Goal: Check status: Check status

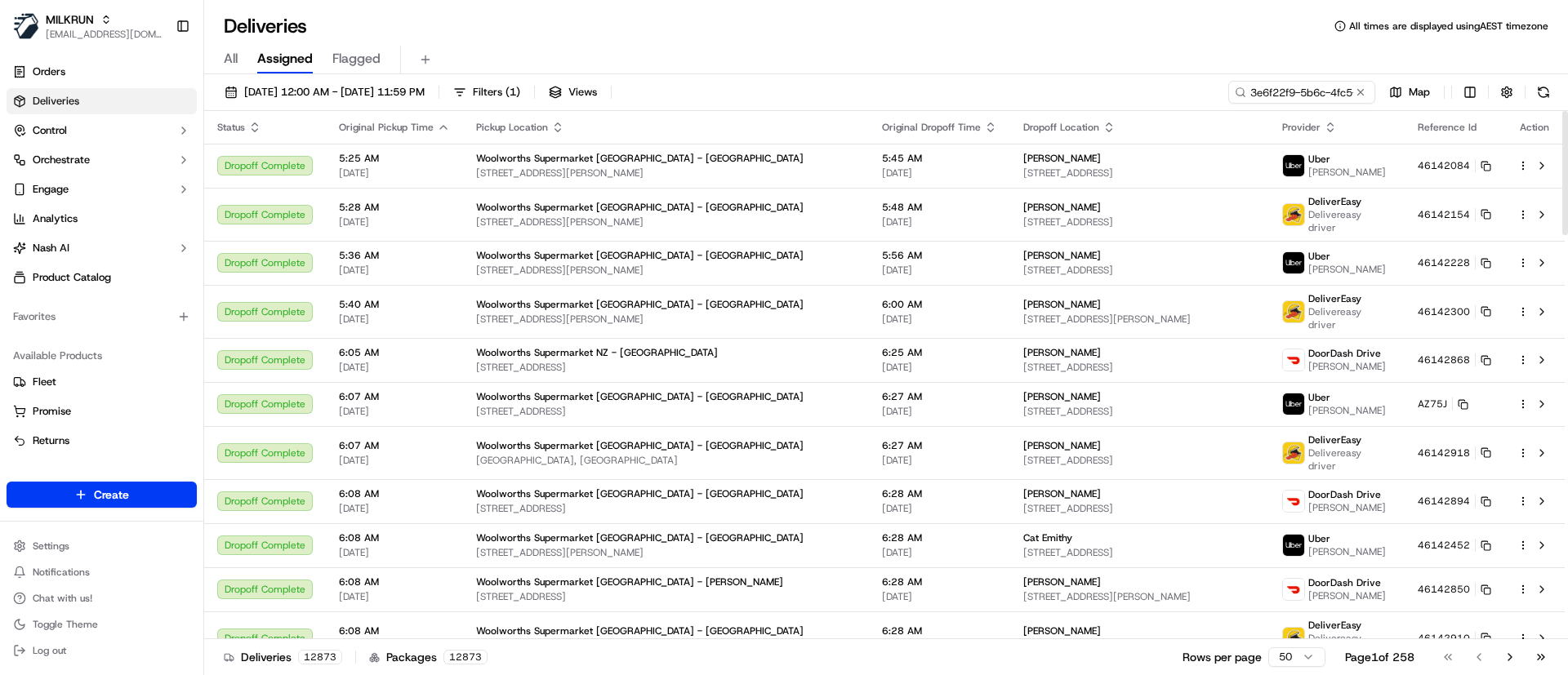
scroll to position [0, 64]
type input "3e6f22f9-5b6c-4fc5-b2ff-c505295f0494"
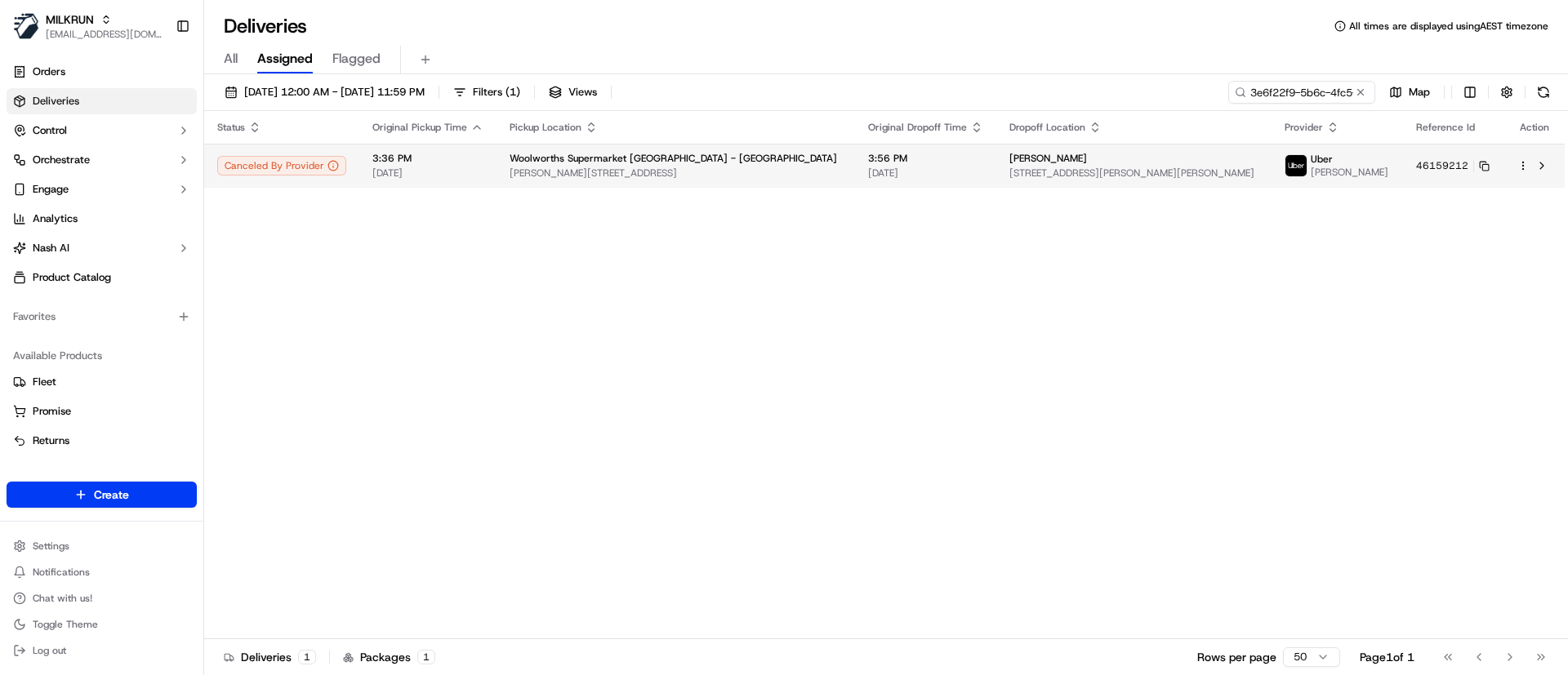
click at [1128, 162] on div "[PERSON_NAME]" at bounding box center [1134, 158] width 249 height 13
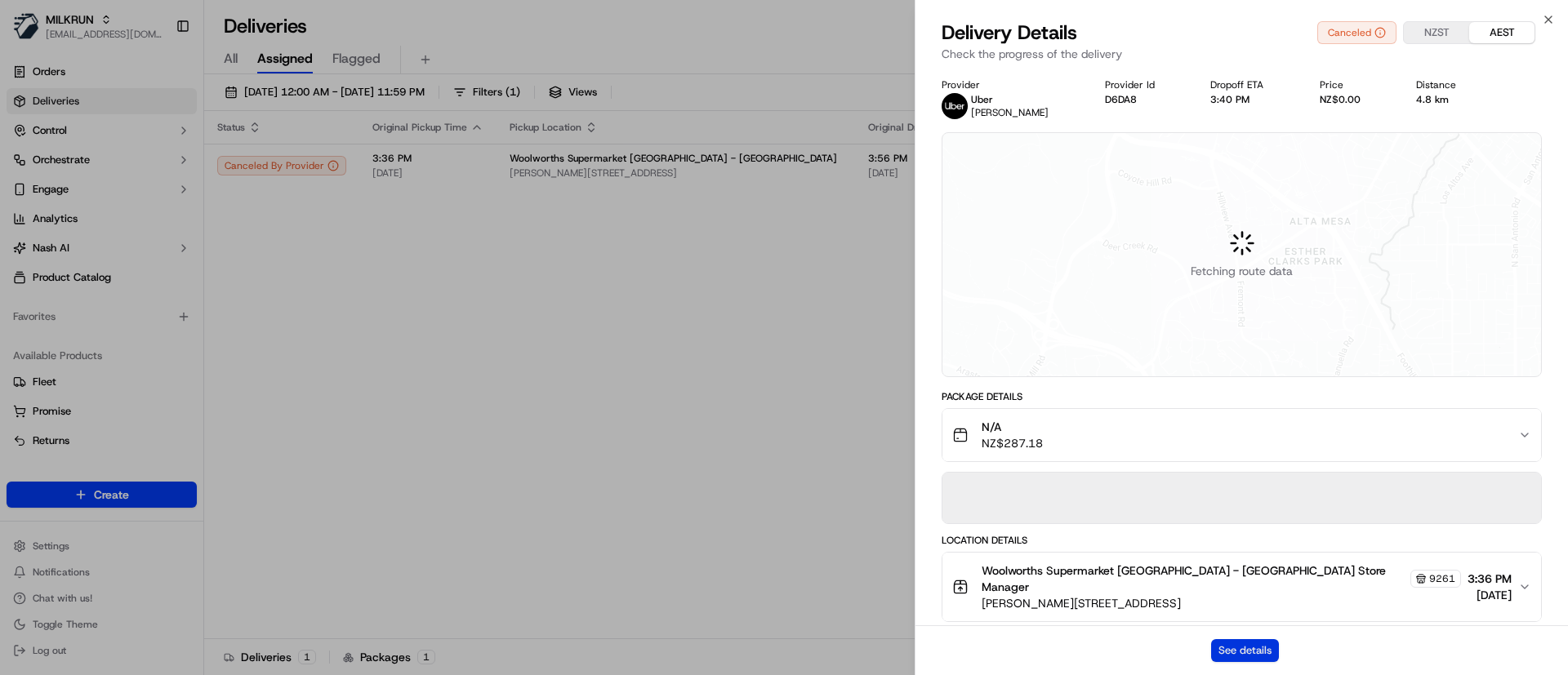
click at [1229, 649] on button "See details" at bounding box center [1245, 651] width 68 height 23
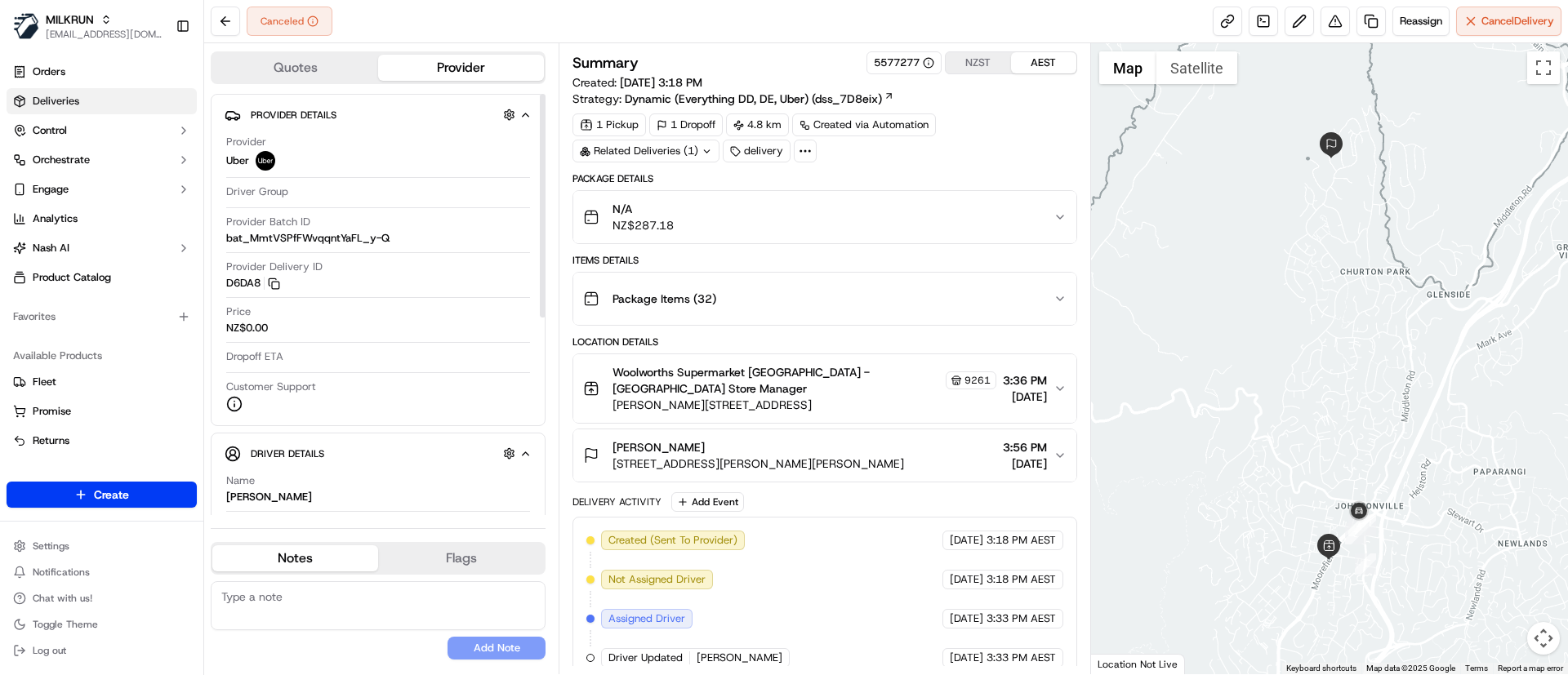
click at [85, 107] on link "Deliveries" at bounding box center [101, 101] width 190 height 26
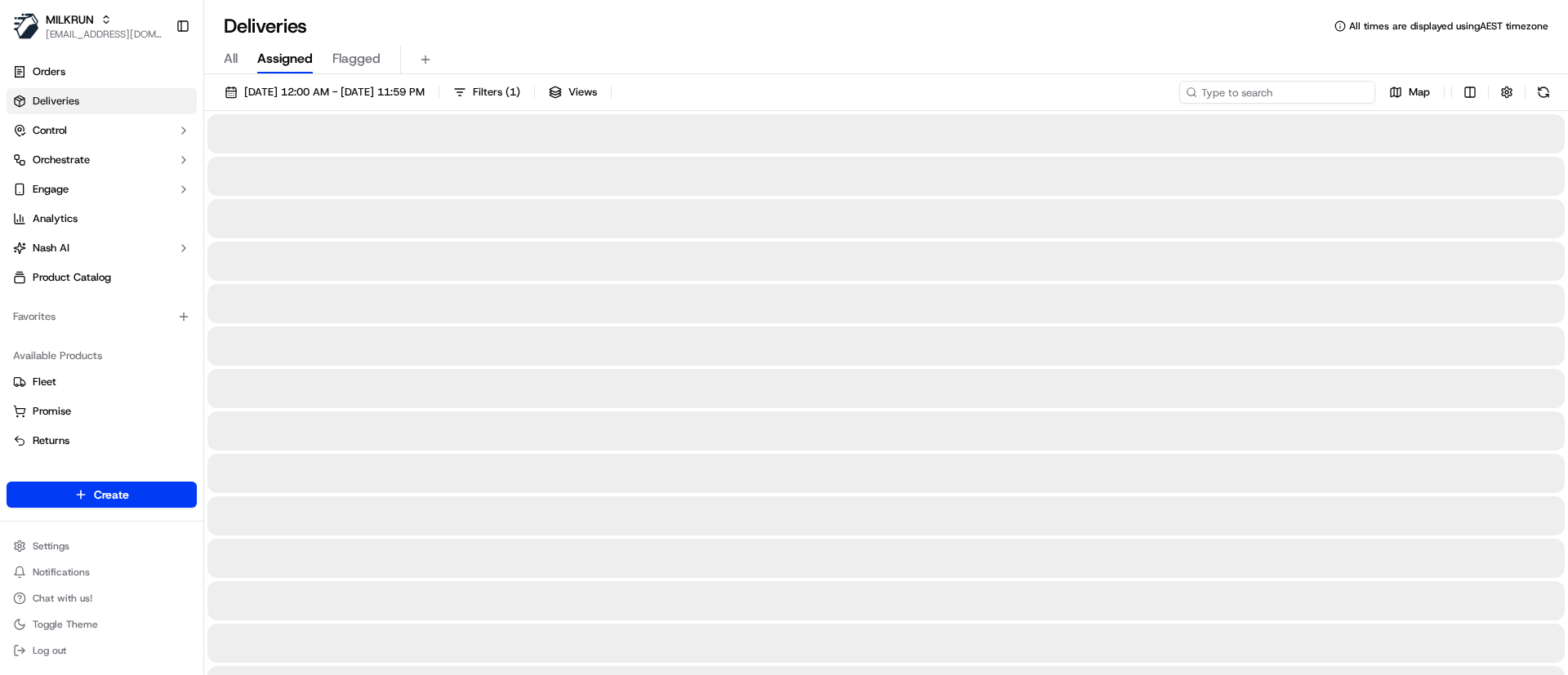
click at [1311, 96] on input at bounding box center [1277, 92] width 196 height 23
paste input "c7f990a4-526c-4a22-ac5c-370f7418d322"
click at [1544, 82] on button at bounding box center [1544, 92] width 23 height 23
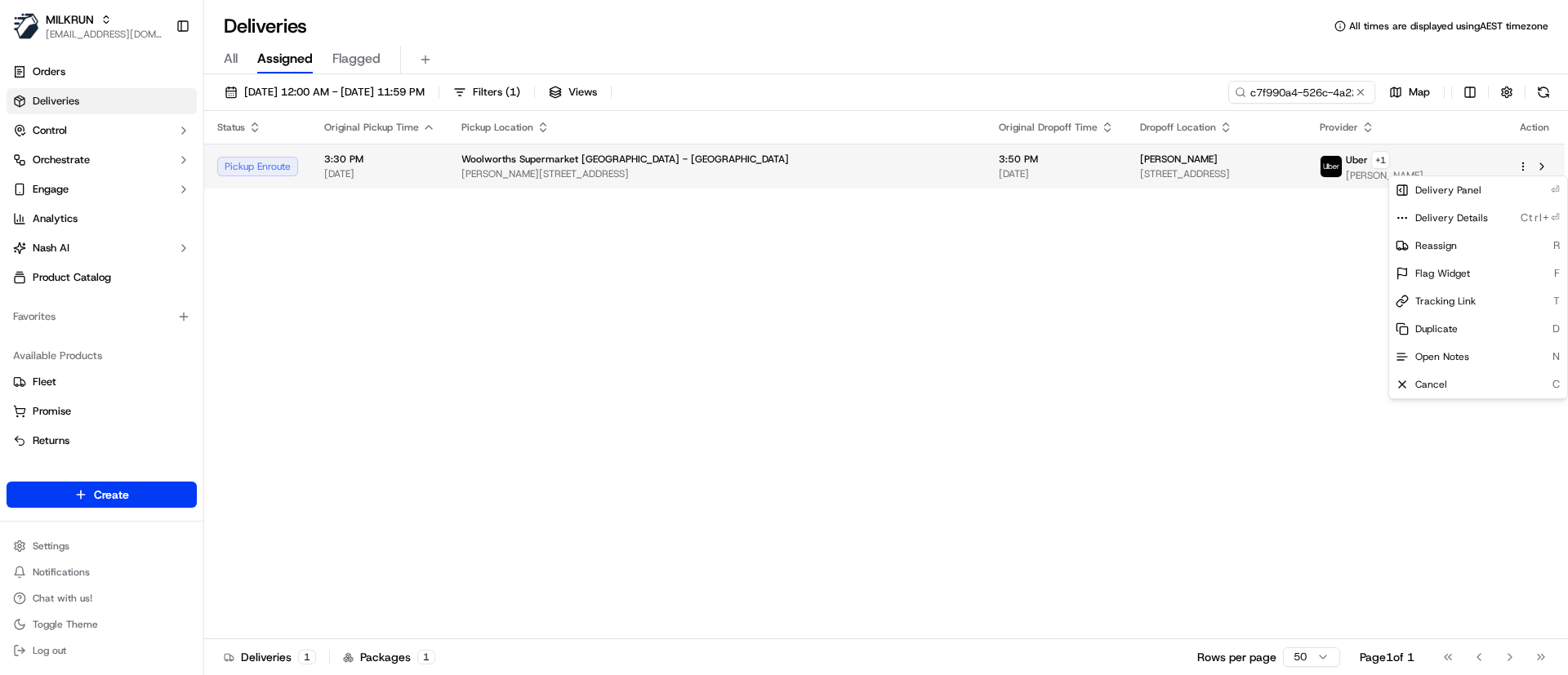
click at [1523, 164] on html "MILKRUN eyounis@woolworths.com.au Toggle Sidebar Orders Deliveries Control Orch…" at bounding box center [784, 337] width 1568 height 675
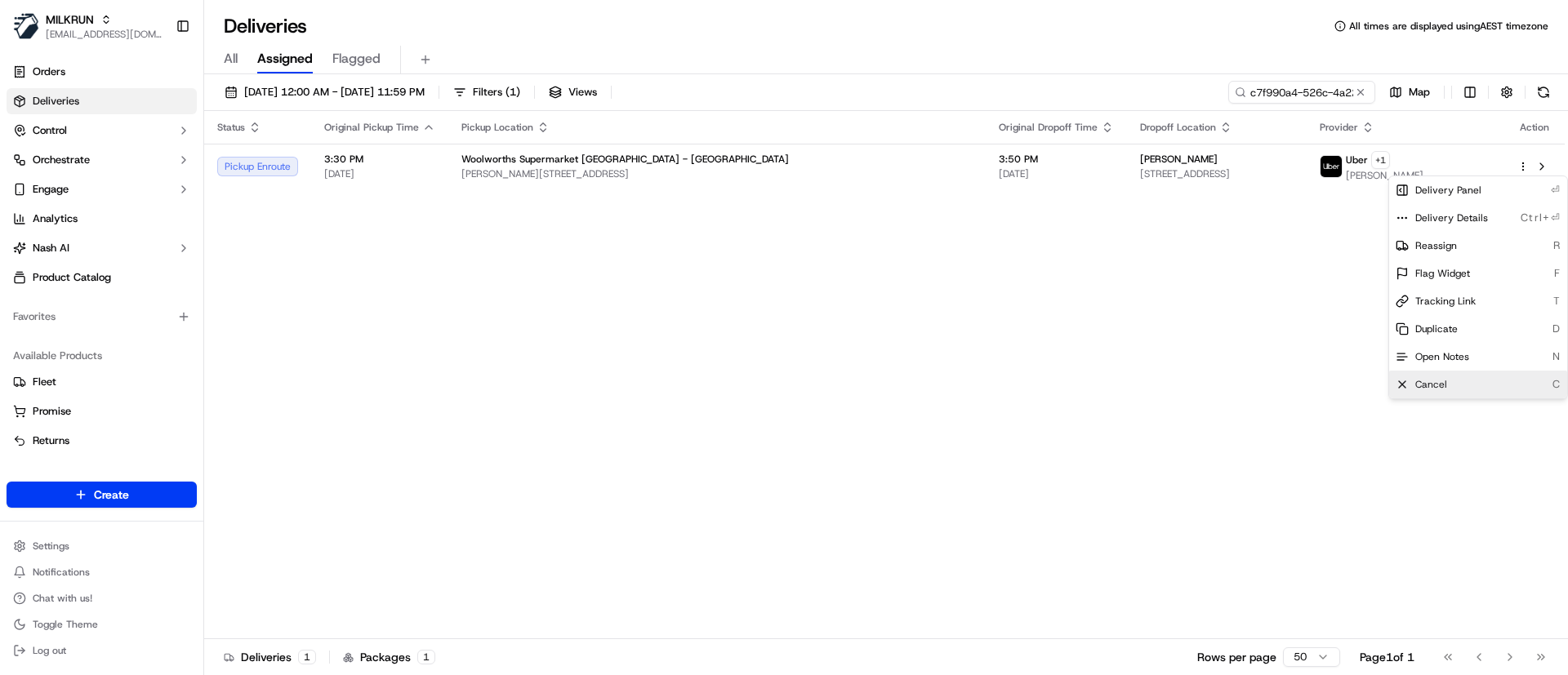
click at [1448, 385] on div "Cancel C" at bounding box center [1478, 385] width 178 height 28
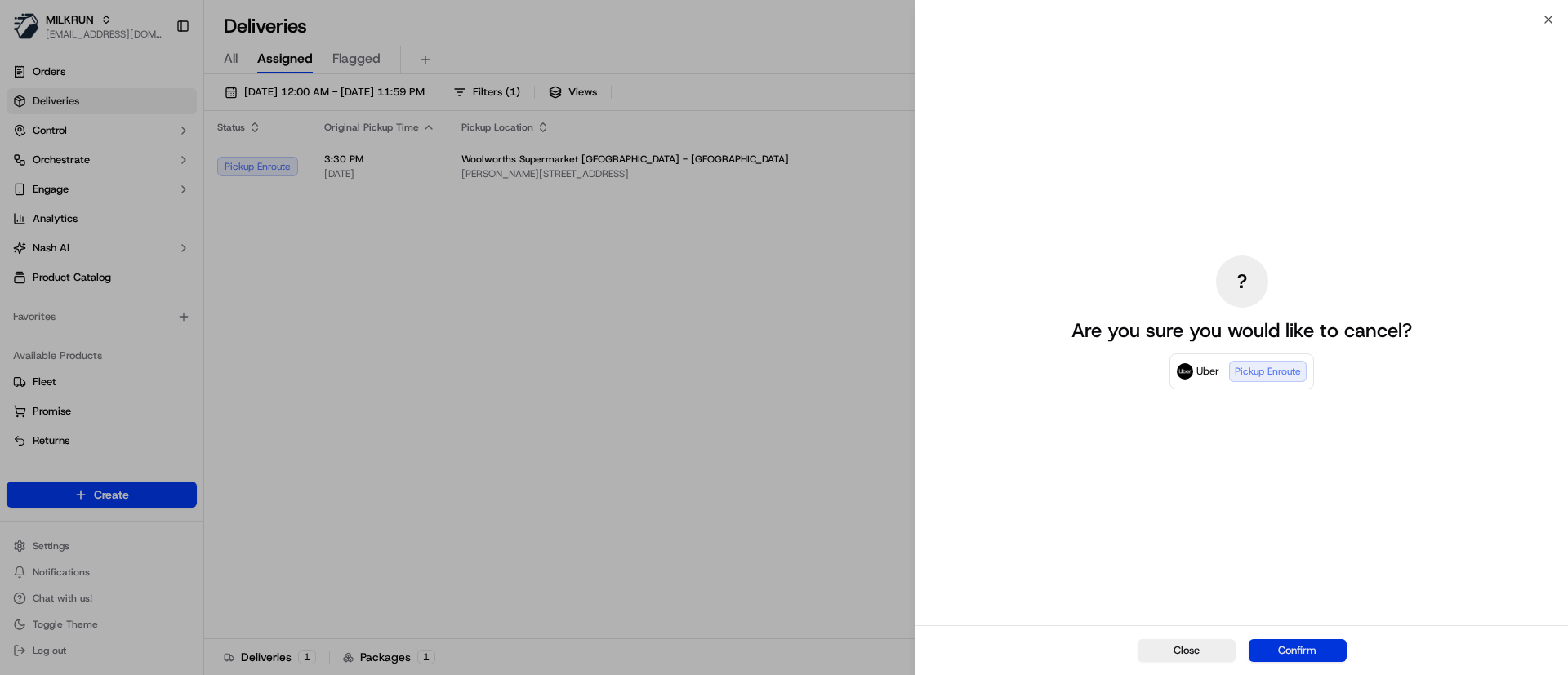
click at [1285, 651] on button "Confirm" at bounding box center [1298, 651] width 98 height 23
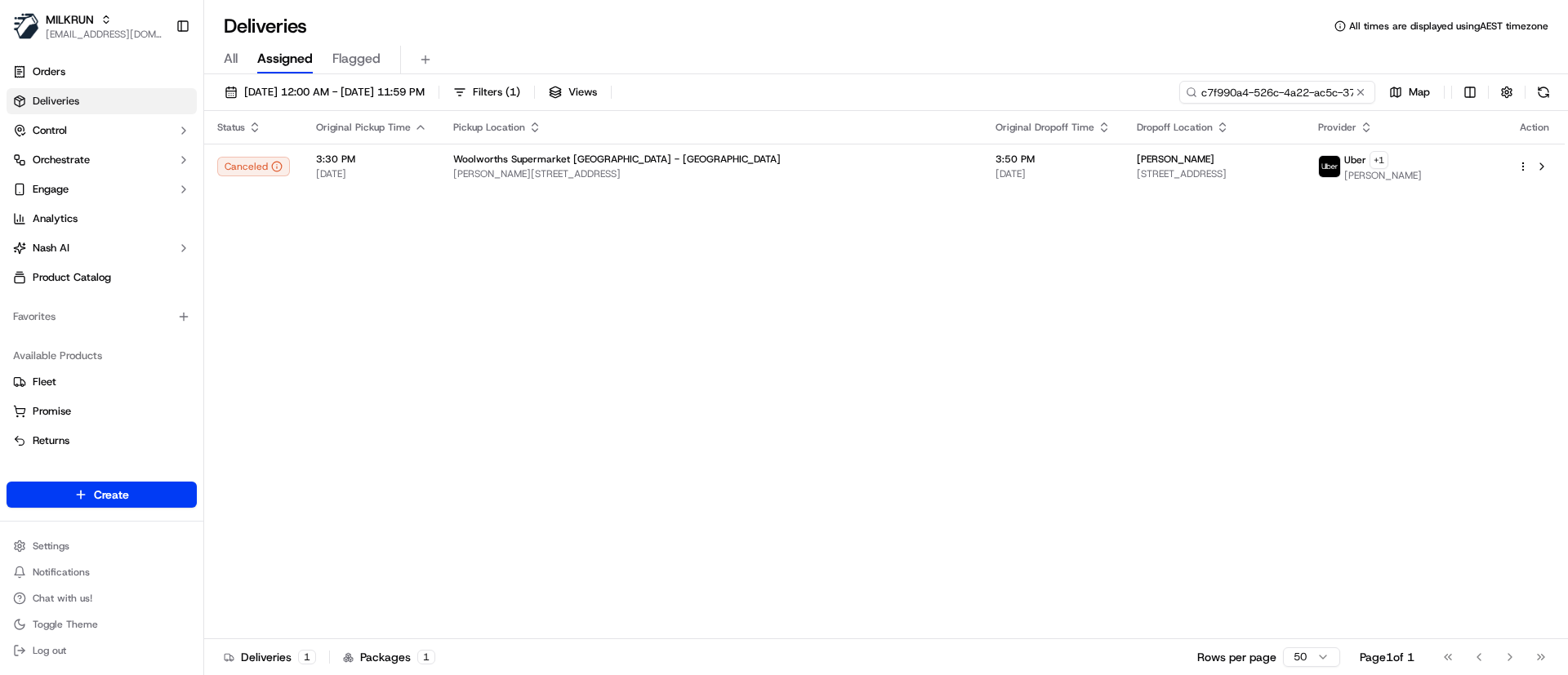
click at [1329, 98] on input "c7f990a4-526c-4a22-ac5c-370f7418d322" at bounding box center [1277, 92] width 196 height 23
paste input "341846dc-18a4-4d69-8970-a677370eb5da"
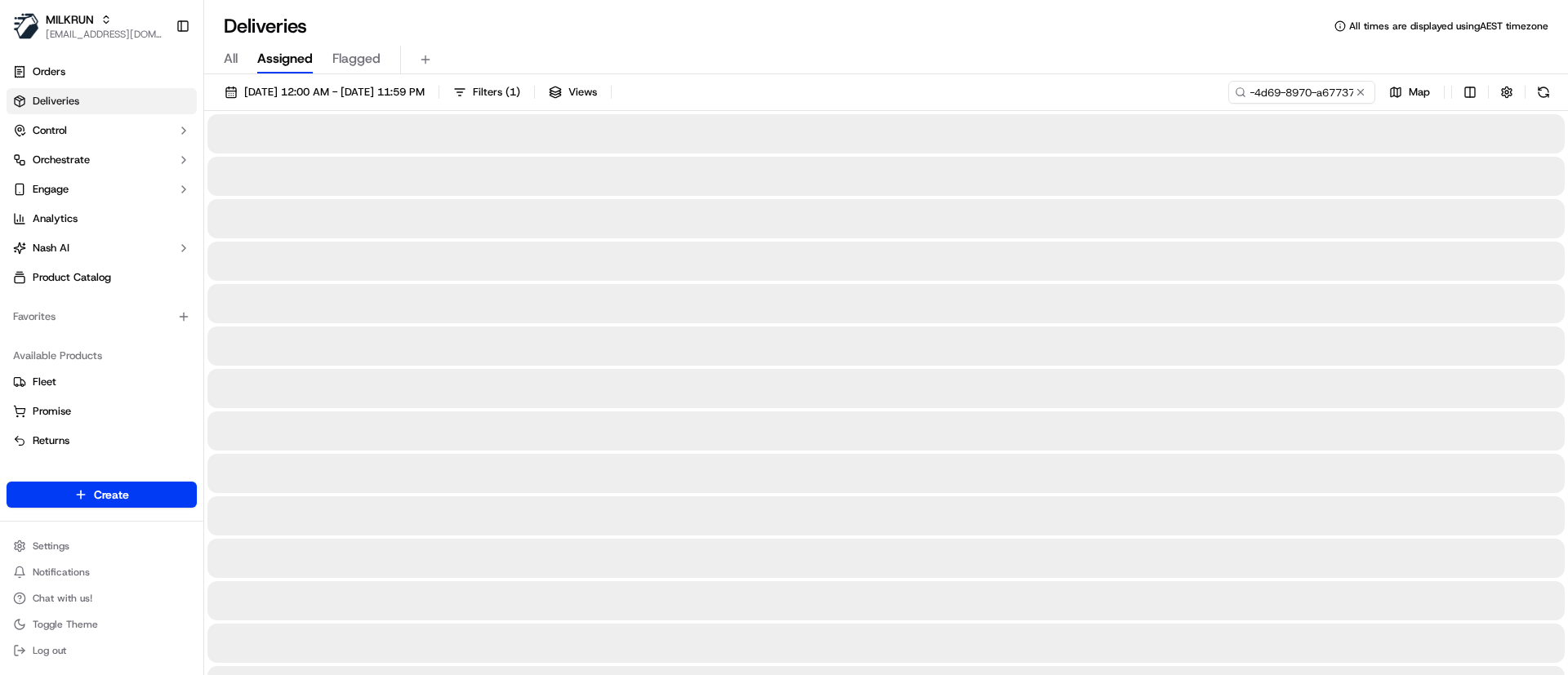
click at [1528, 101] on div "341846dc-18a4-4d69-8970-a677370eb5da Map" at bounding box center [1391, 92] width 327 height 23
click at [1545, 91] on button at bounding box center [1544, 92] width 23 height 23
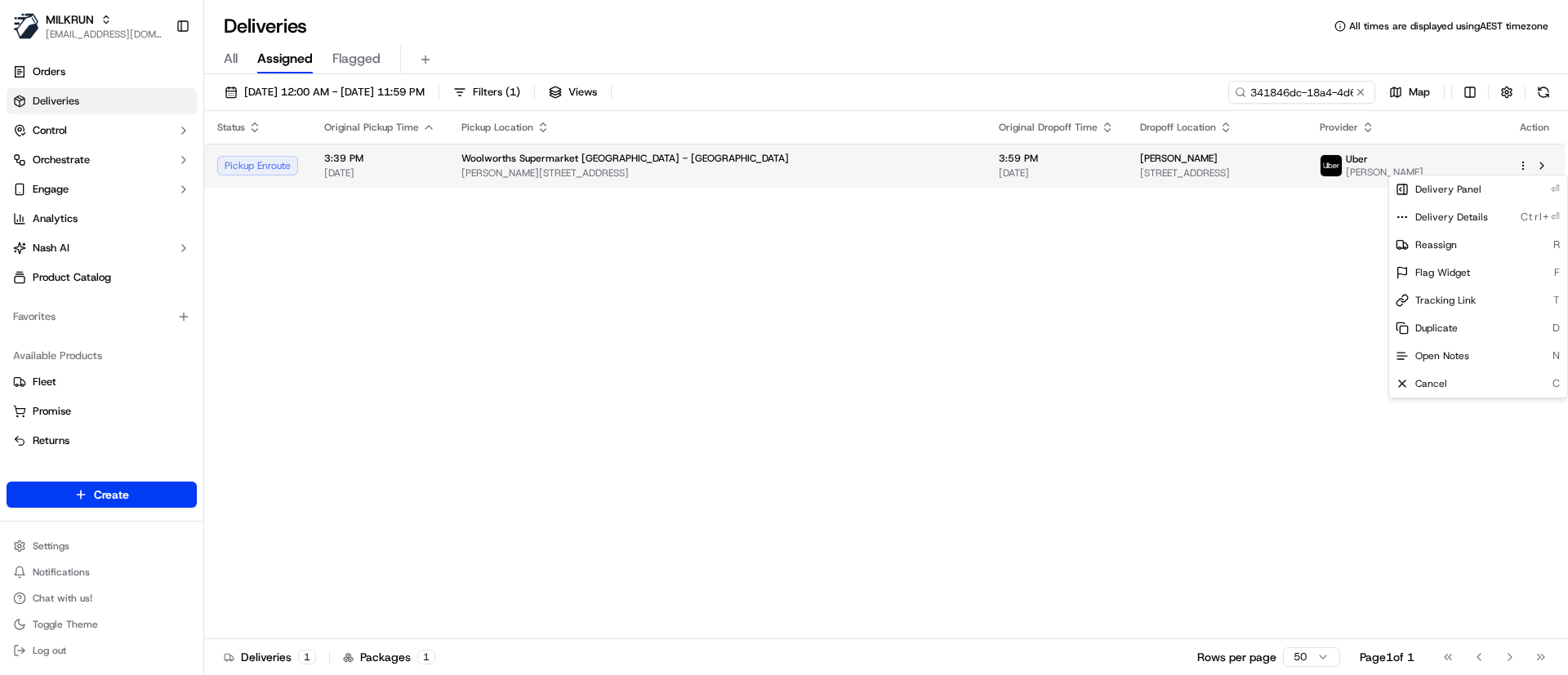
click at [1519, 160] on html "MILKRUN eyounis@woolworths.com.au Toggle Sidebar Orders Deliveries Control Orch…" at bounding box center [784, 337] width 1568 height 675
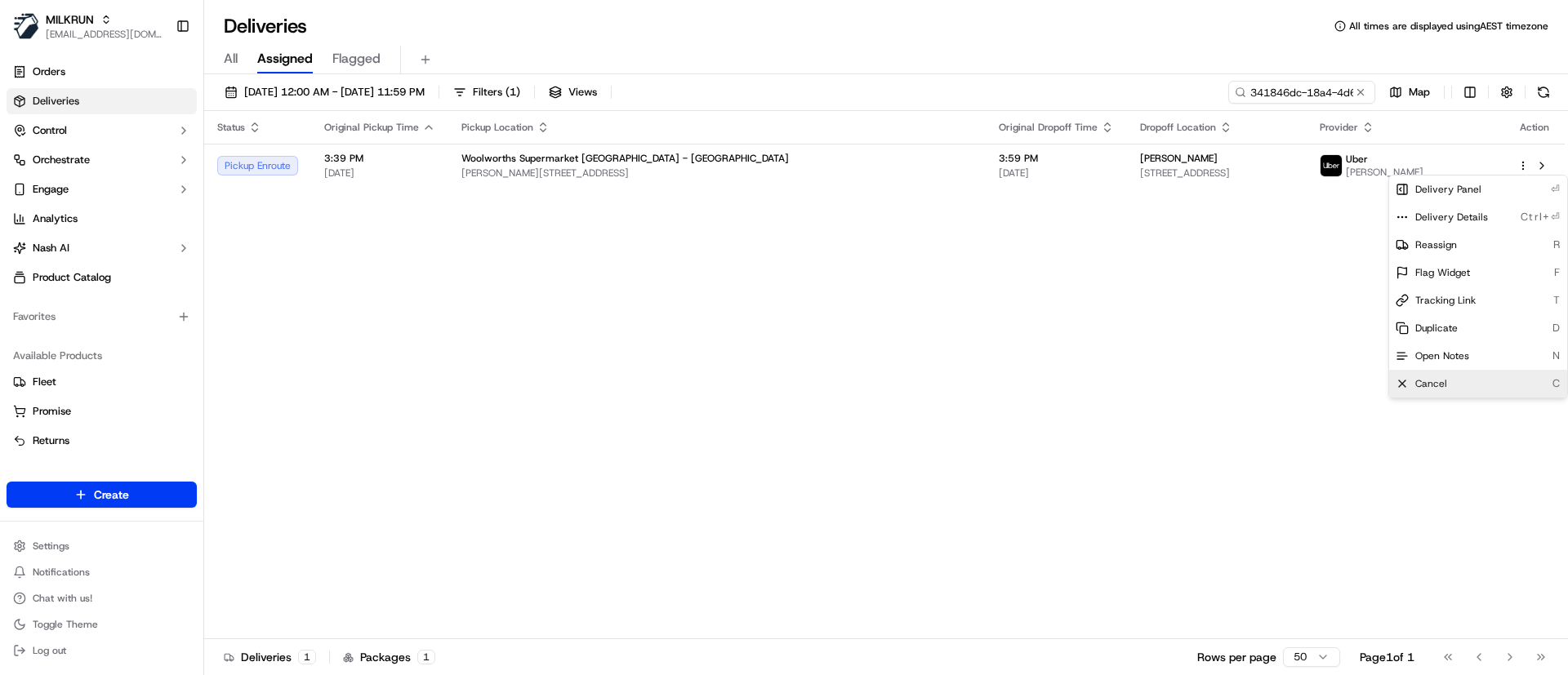
click at [1429, 388] on span "Cancel" at bounding box center [1432, 384] width 32 height 13
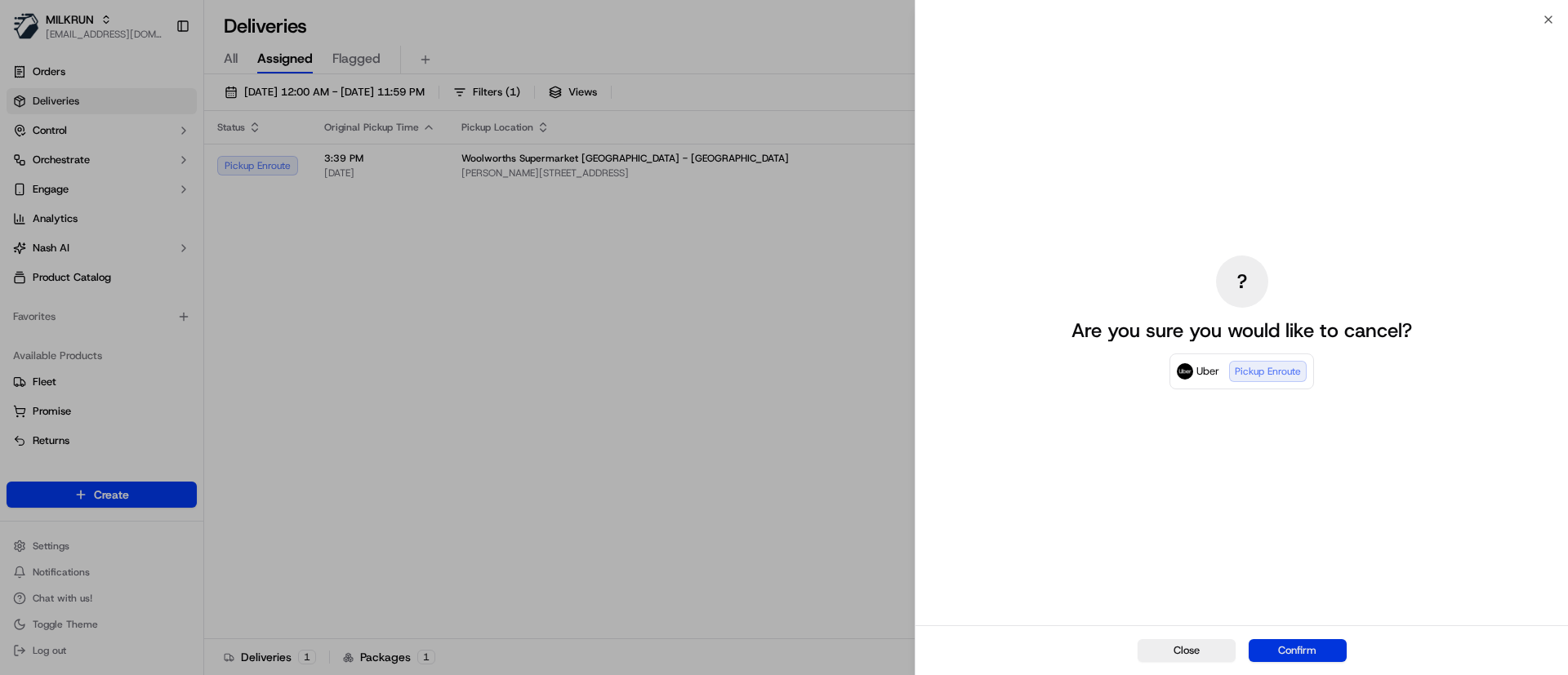
click at [1292, 650] on button "Confirm" at bounding box center [1298, 651] width 98 height 23
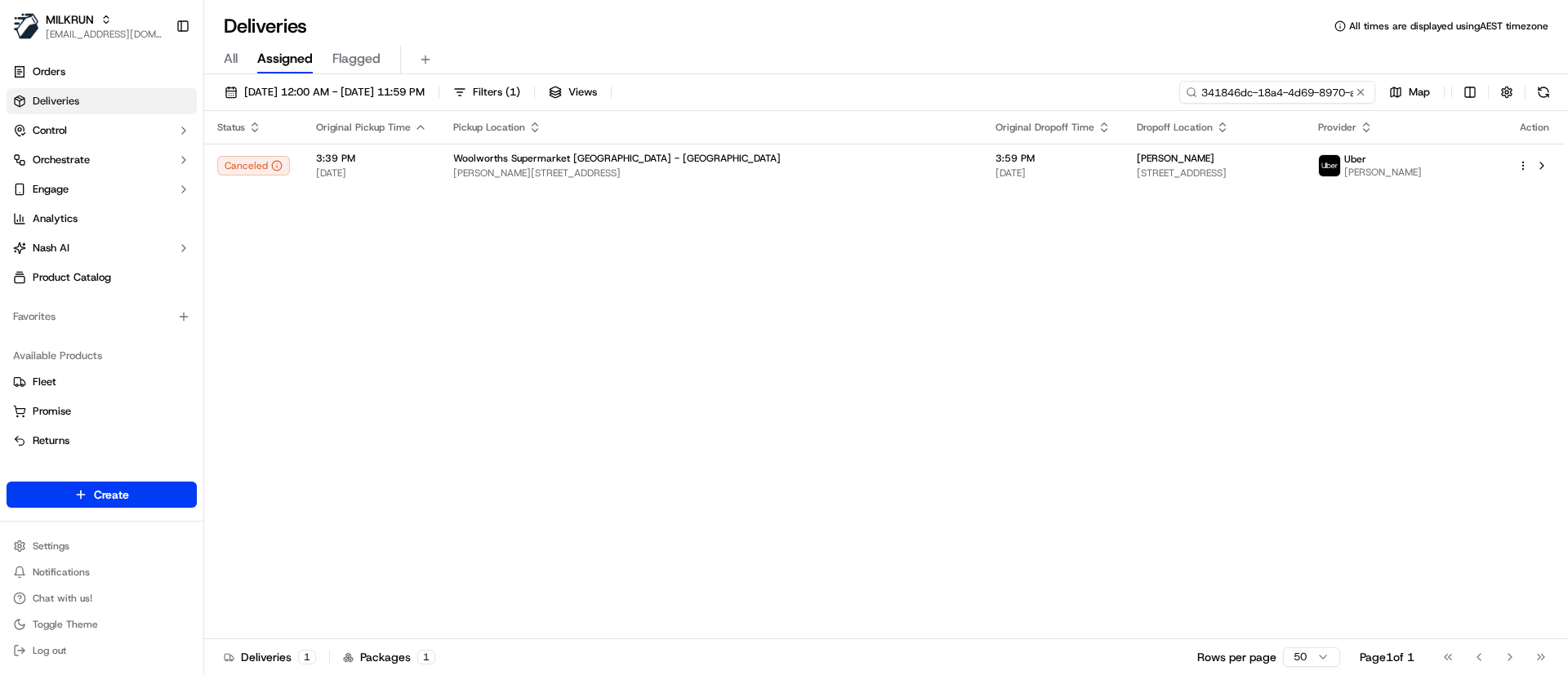
click at [1296, 92] on input "341846dc-18a4-4d69-8970-a677370eb5da" at bounding box center [1277, 92] width 196 height 23
paste input "aebcebc3-cdd8-46c7-8a80-fe5353a5481f/"
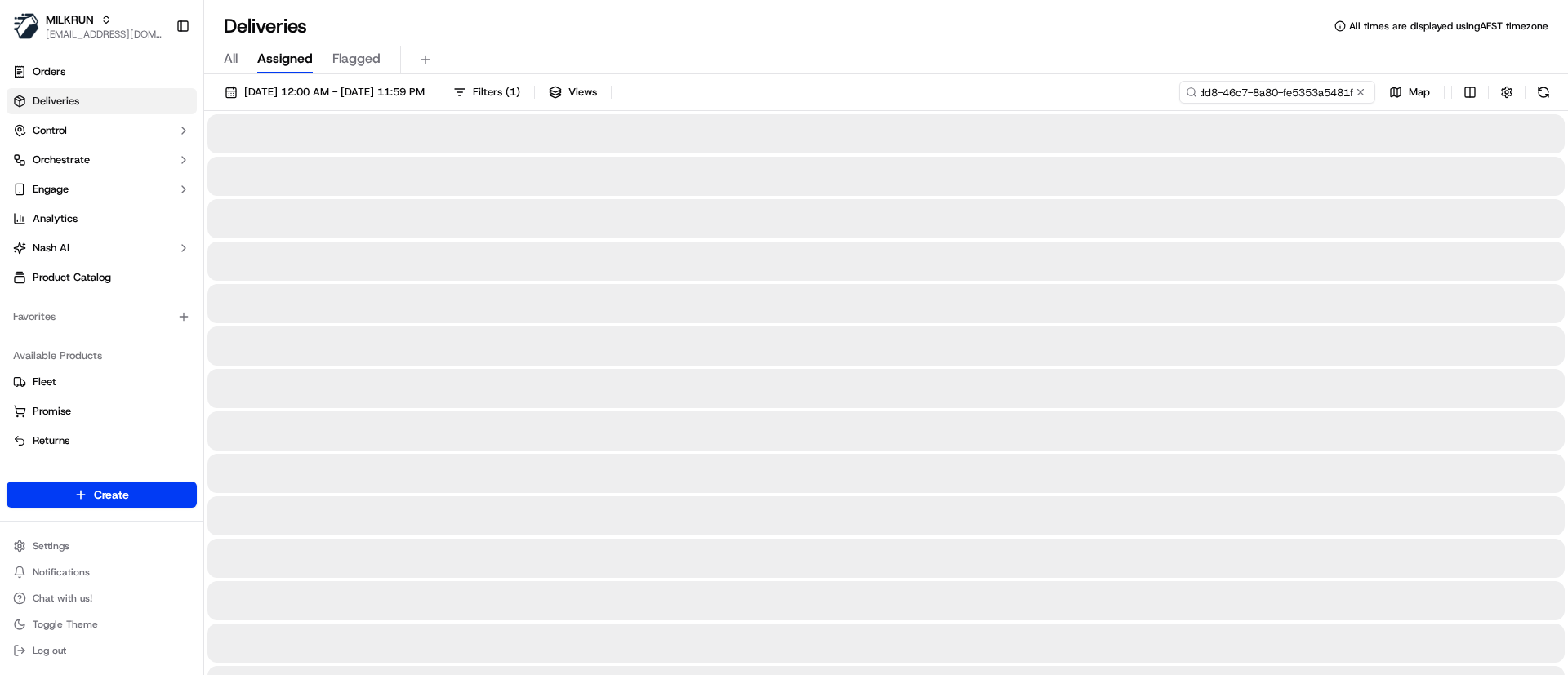
scroll to position [0, 70]
type input "aebcebc3-cdd8-46c7-8a80-fe5353a5481f"
click at [1542, 86] on button at bounding box center [1544, 92] width 23 height 23
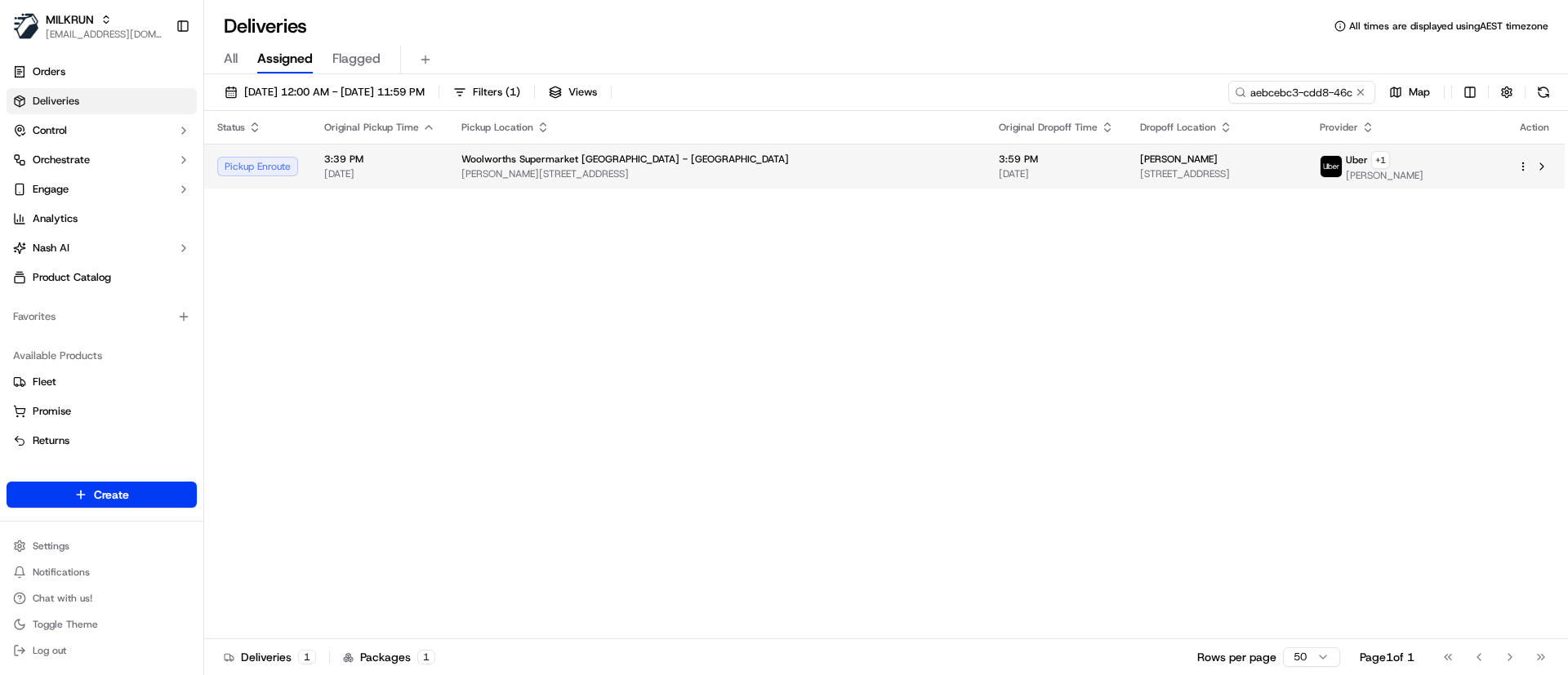
click at [1523, 167] on html "MILKRUN eyounis@woolworths.com.au Toggle Sidebar Orders Deliveries Control Orch…" at bounding box center [784, 337] width 1568 height 675
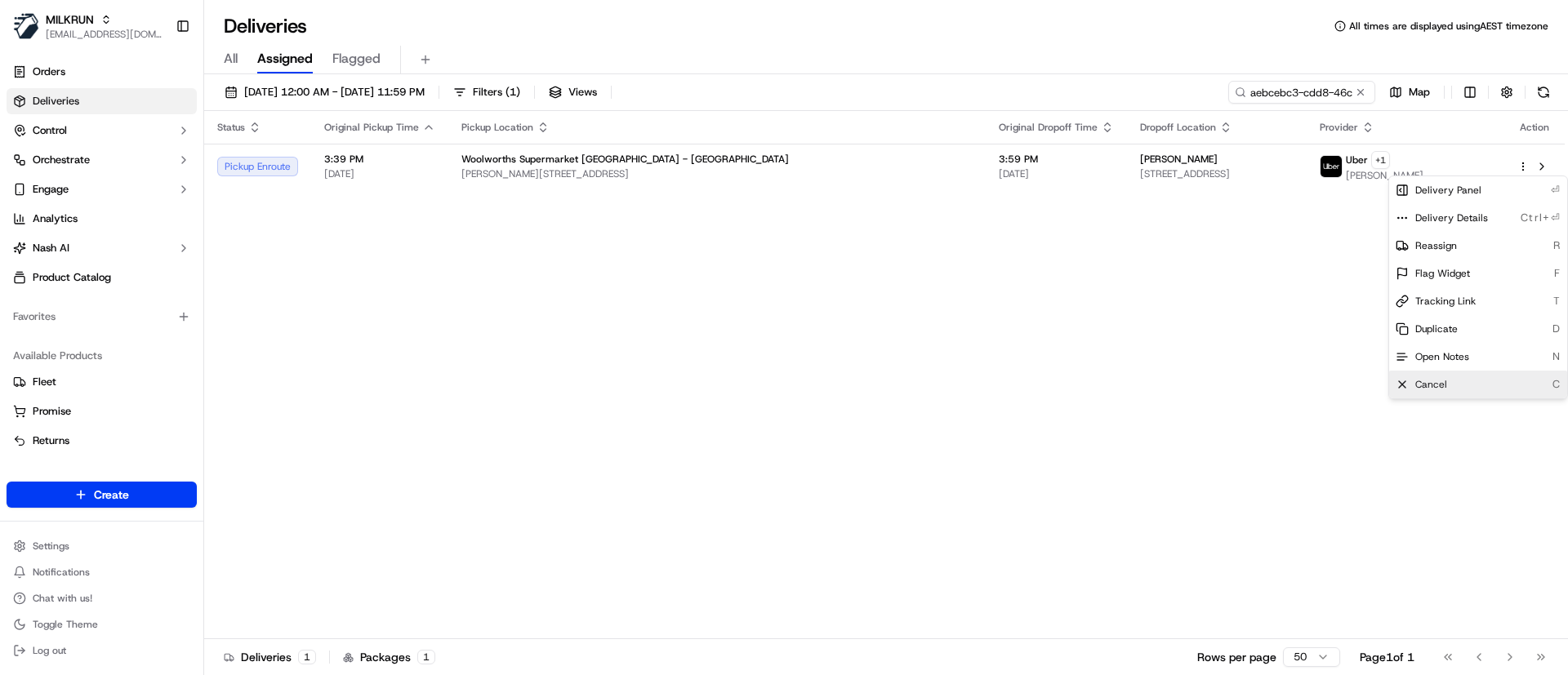
click at [1431, 391] on span "Cancel" at bounding box center [1432, 385] width 32 height 13
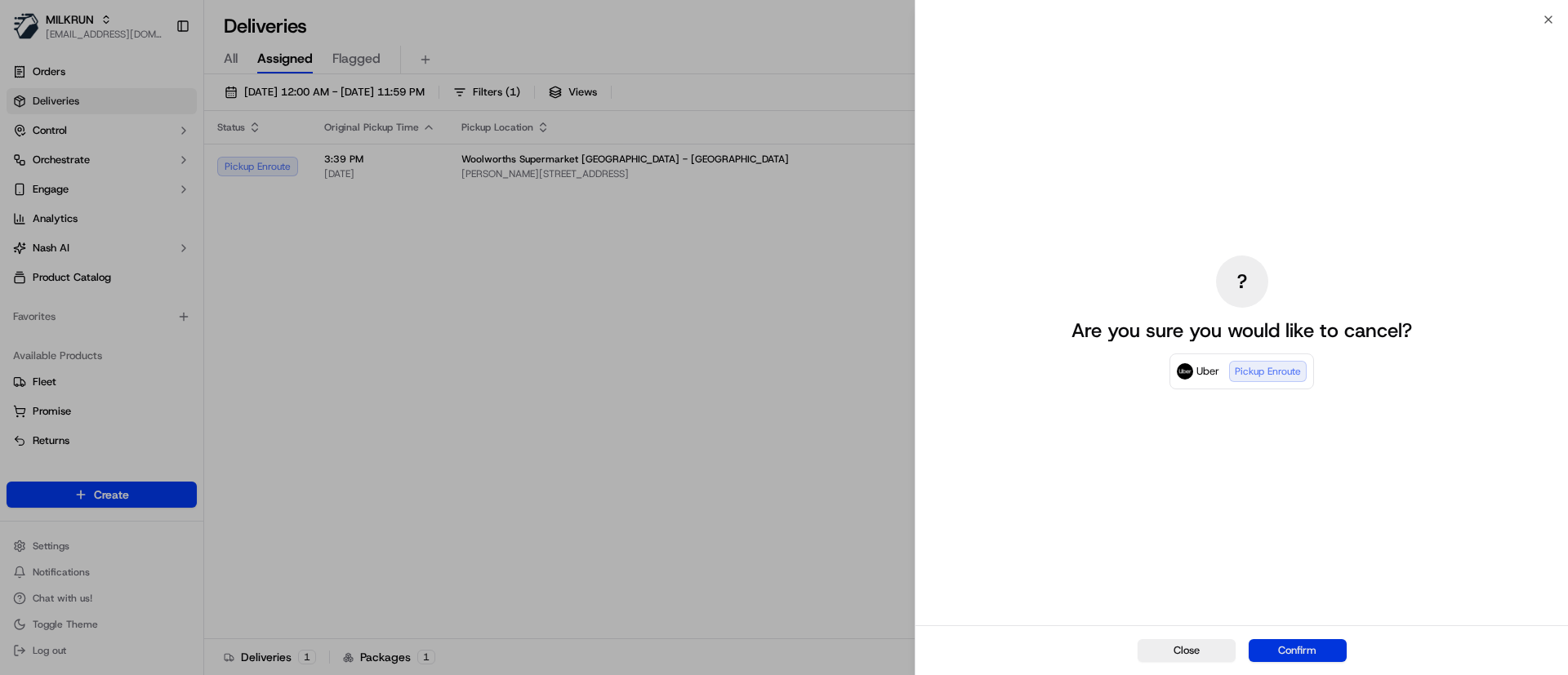
click at [1292, 658] on button "Confirm" at bounding box center [1298, 651] width 98 height 23
